Goal: Task Accomplishment & Management: Manage account settings

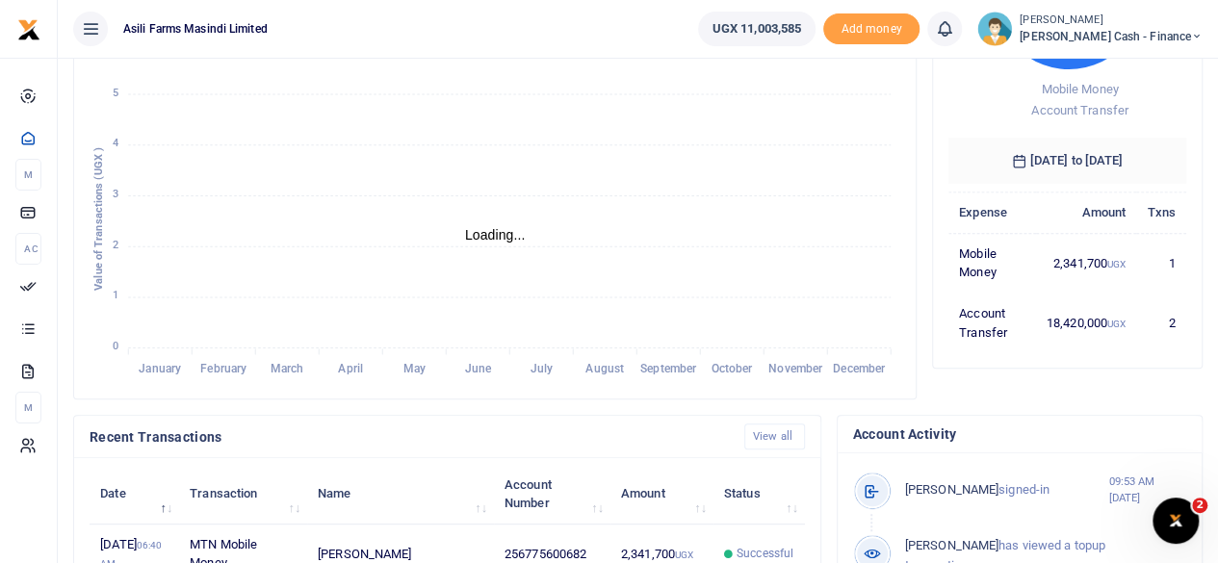
scroll to position [385, 0]
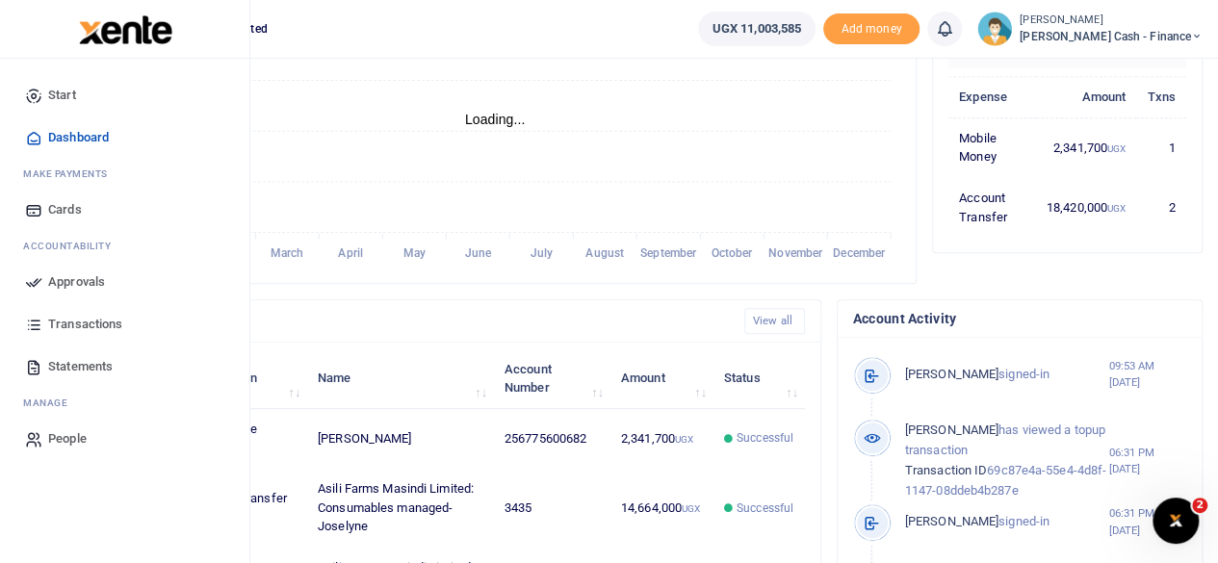
click at [68, 276] on span "Approvals" at bounding box center [76, 281] width 57 height 19
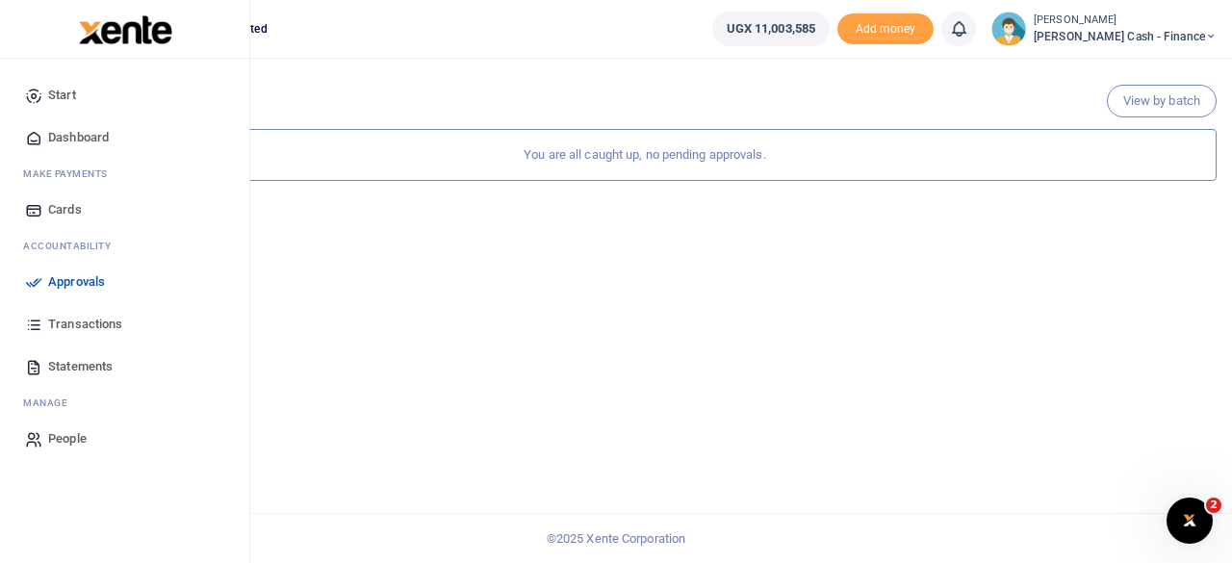
click at [65, 286] on span "Approvals" at bounding box center [76, 281] width 57 height 19
click at [103, 278] on span "Approvals" at bounding box center [76, 281] width 57 height 19
click at [89, 138] on span "Dashboard" at bounding box center [78, 137] width 61 height 19
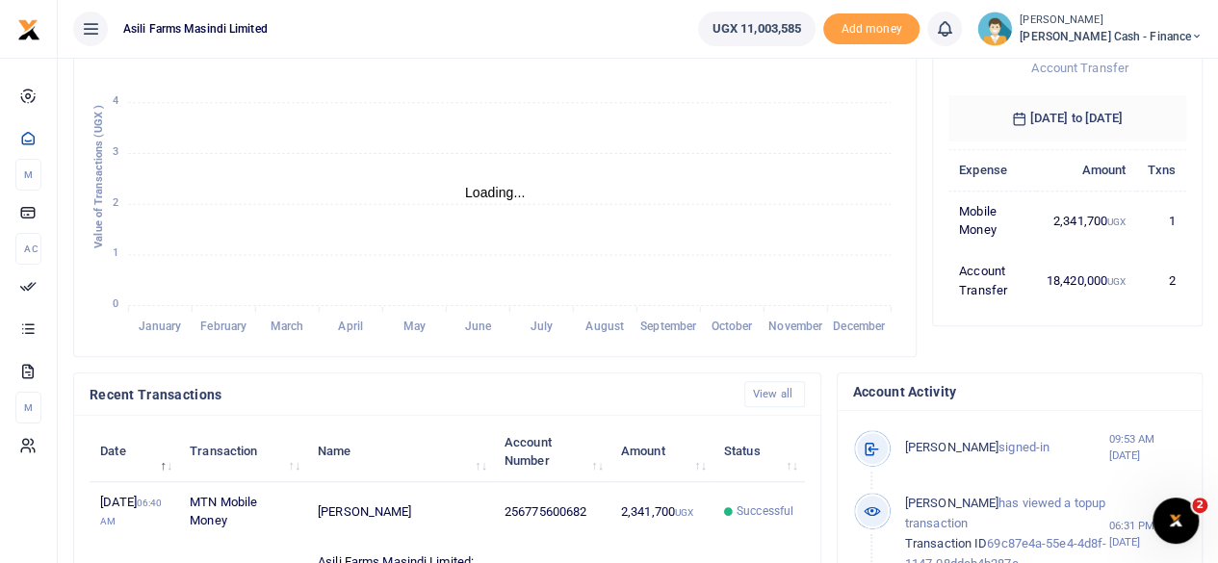
scroll to position [277, 0]
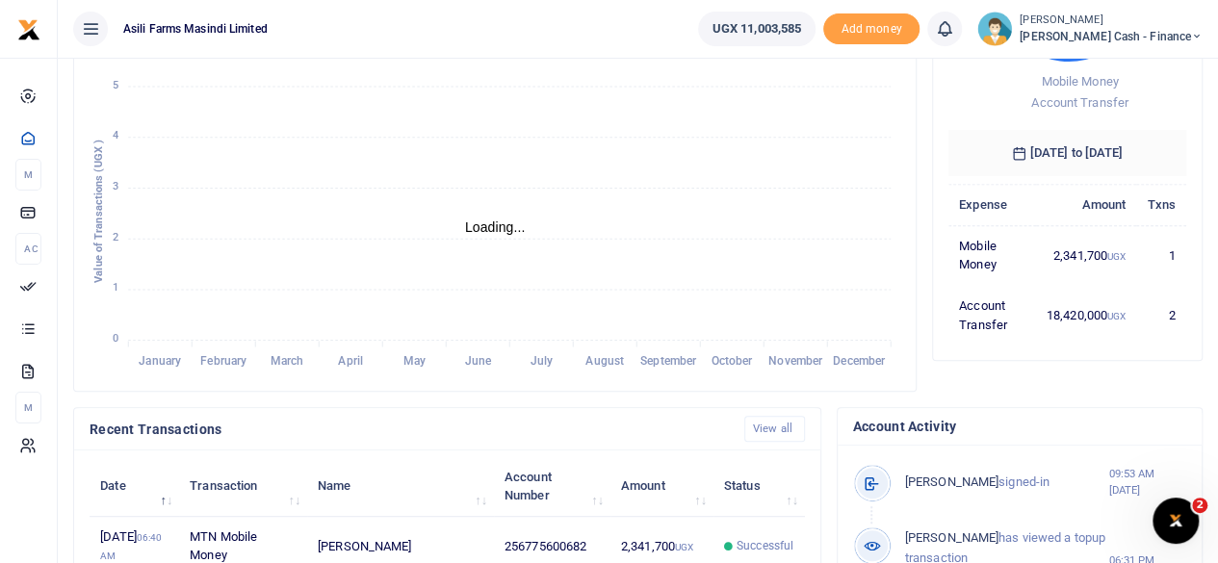
click at [1163, 28] on span "[PERSON_NAME] Cash - Finance" at bounding box center [1111, 36] width 183 height 17
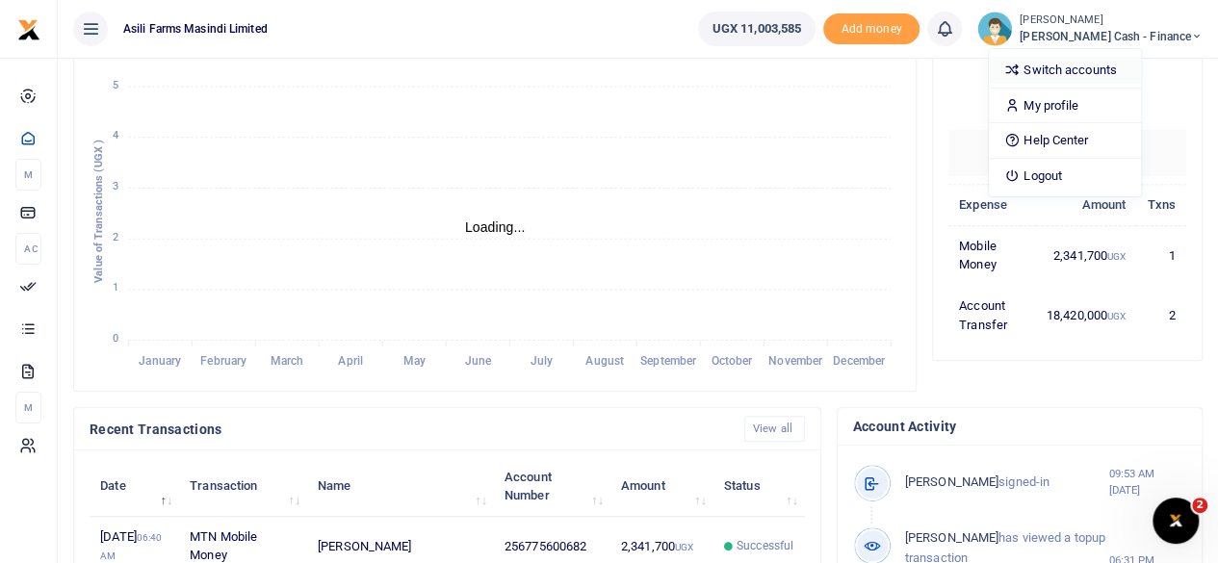
click at [1138, 66] on link "Switch accounts" at bounding box center [1065, 70] width 152 height 27
